Goal: Information Seeking & Learning: Find specific fact

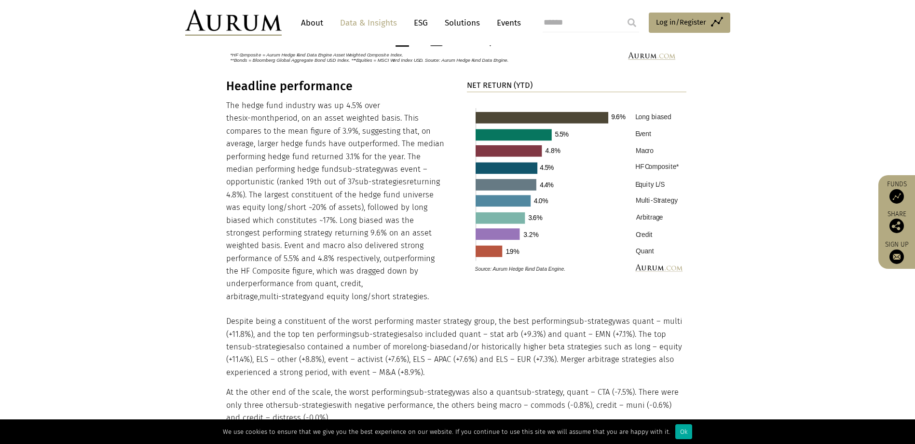
scroll to position [958, 0]
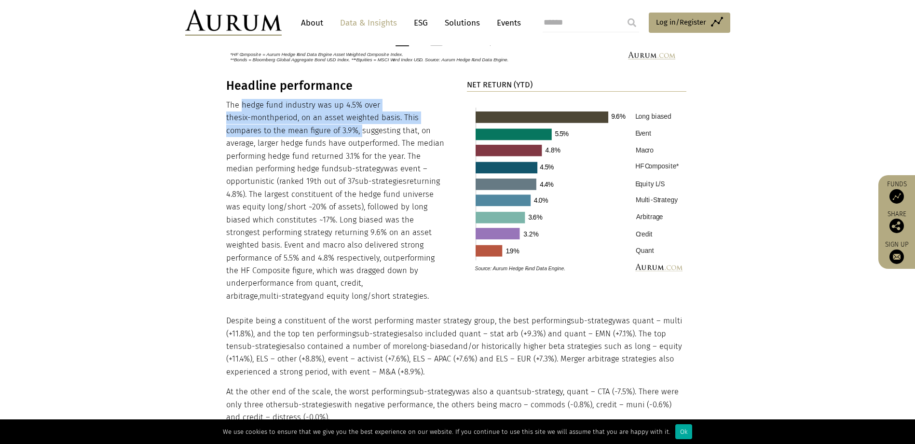
drag, startPoint x: 297, startPoint y: 130, endPoint x: 243, endPoint y: 101, distance: 61.3
click at [243, 101] on p "The hedge fund industry was up 4.5% over the six-month period, on an asset weig…" at bounding box center [336, 201] width 220 height 204
copy p "hedge fund industry was up 4.5% over the six-month period, on an asset weighted…"
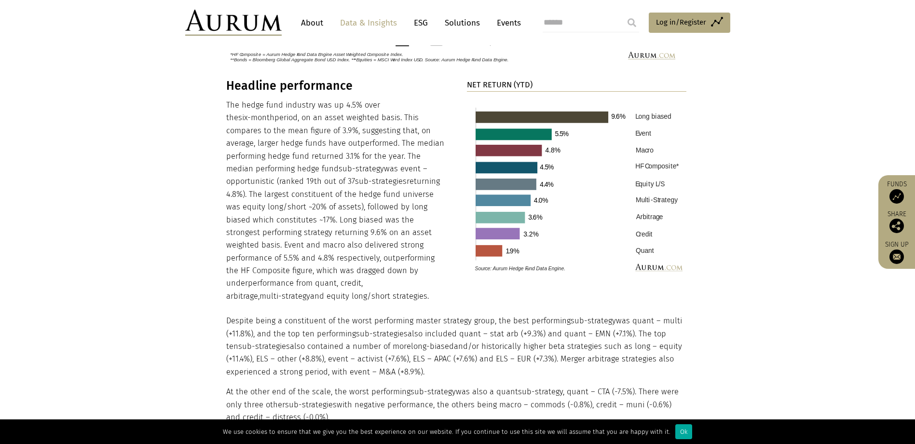
click at [404, 218] on p "The hedge fund industry was up 4.5% over the six-month period, on an asset weig…" at bounding box center [336, 201] width 220 height 204
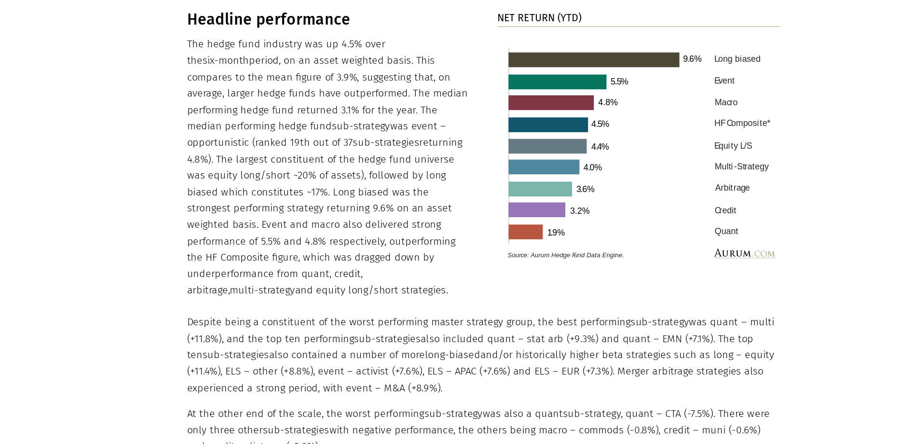
click at [183, 326] on section "Headline performance The hedge fund industry was up 4.5% over the six-month per…" at bounding box center [457, 345] width 915 height 532
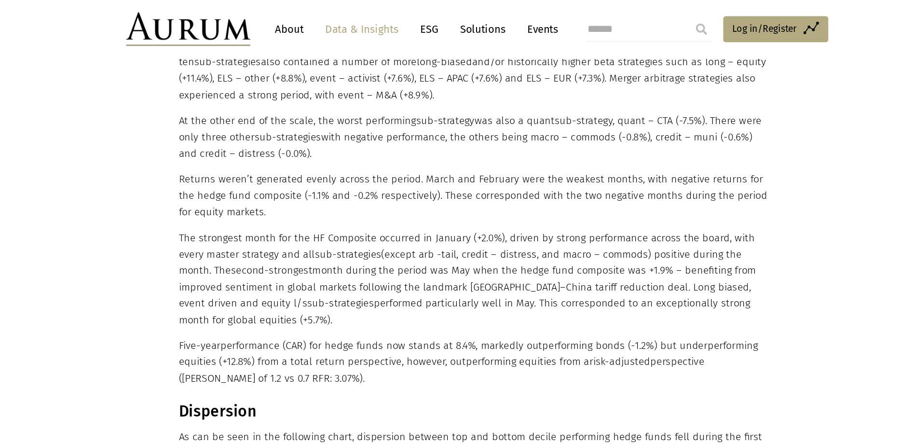
scroll to position [1232, 0]
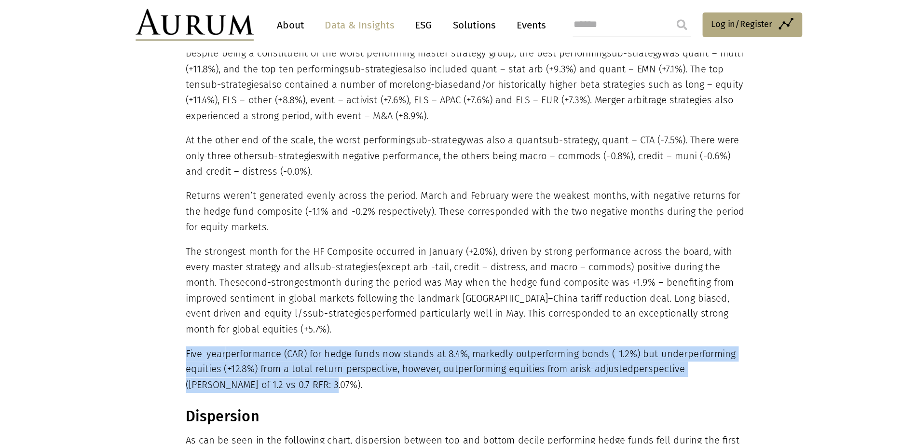
drag, startPoint x: 288, startPoint y: 292, endPoint x: 226, endPoint y: 262, distance: 68.8
click at [226, 286] on p "Five-year performance (CAR) for hedge funds now stands at 8.4%, markedly outper…" at bounding box center [456, 305] width 461 height 38
copy p "Five-year performance (CAR) for hedge funds now stands at 8.4%, markedly outper…"
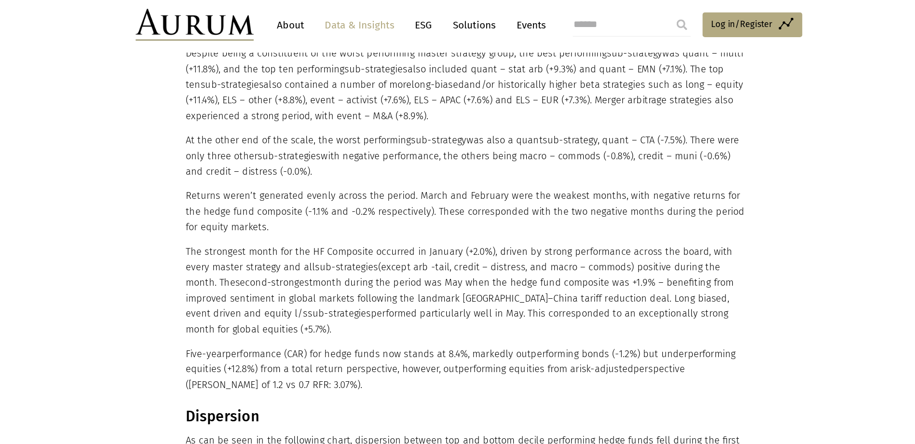
click at [448, 156] on p "Returns weren’t generated evenly across the period. March and February were the…" at bounding box center [456, 175] width 461 height 38
